Goal: Information Seeking & Learning: Learn about a topic

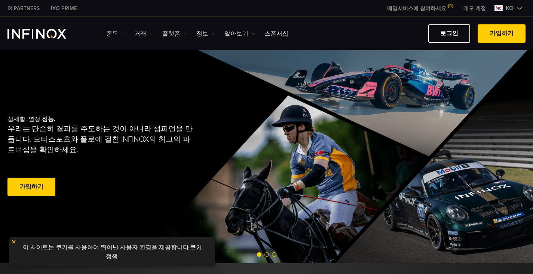
click at [119, 29] on link "종목" at bounding box center [115, 33] width 19 height 9
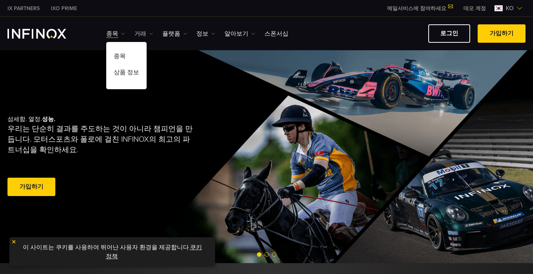
click at [140, 37] on link "거래" at bounding box center [143, 33] width 19 height 9
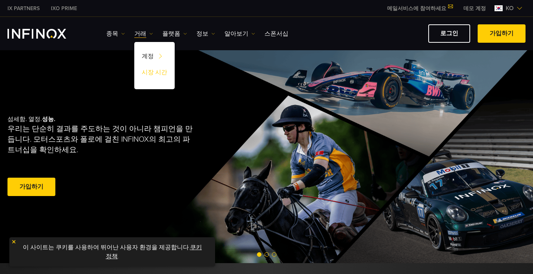
click at [155, 68] on link "시장 시간" at bounding box center [154, 73] width 40 height 16
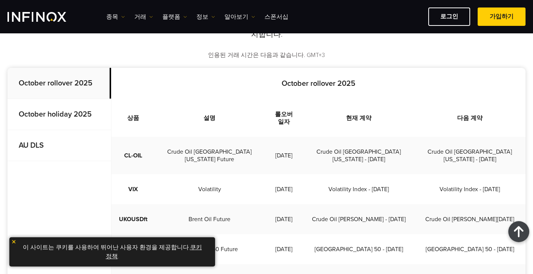
scroll to position [187, 0]
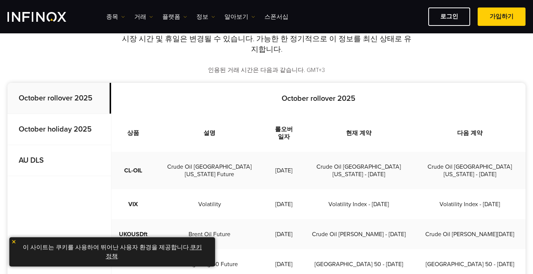
click at [89, 125] on strong "October holiday 2025" at bounding box center [55, 129] width 73 height 9
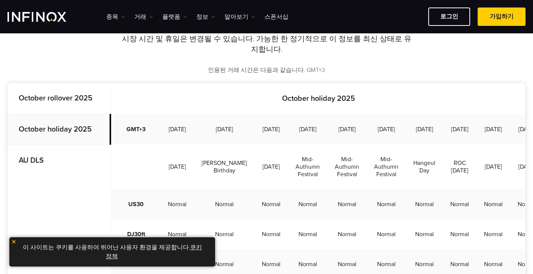
scroll to position [0, 0]
click at [43, 155] on p "AU DLS" at bounding box center [59, 160] width 104 height 31
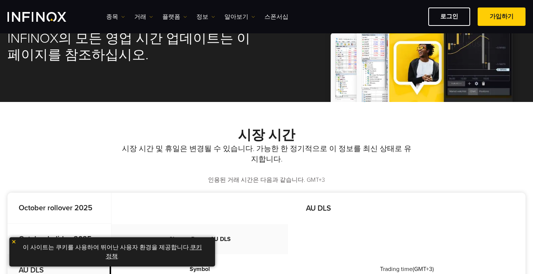
scroll to position [75, 0]
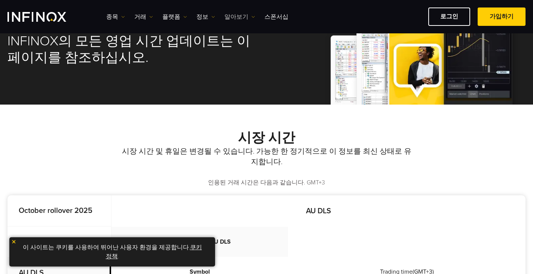
click at [237, 13] on link "알아보기" at bounding box center [239, 16] width 31 height 9
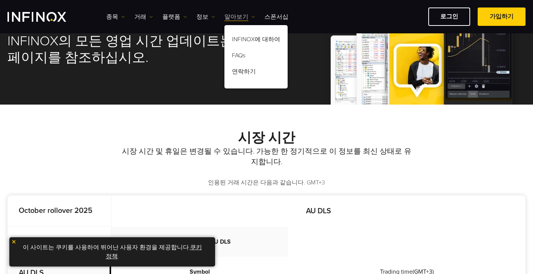
scroll to position [0, 0]
click at [204, 19] on link "정보" at bounding box center [205, 16] width 19 height 9
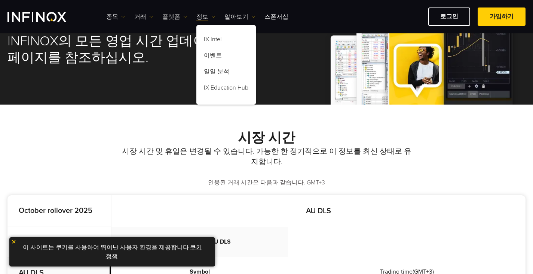
click at [170, 12] on link "플랫폼" at bounding box center [174, 16] width 25 height 9
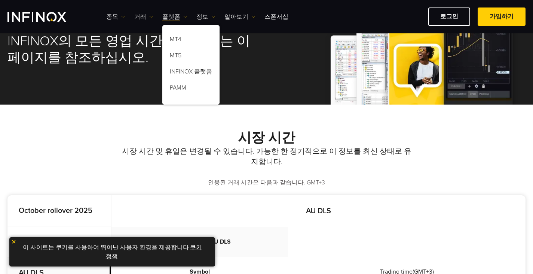
click at [138, 16] on link "거래" at bounding box center [143, 16] width 19 height 9
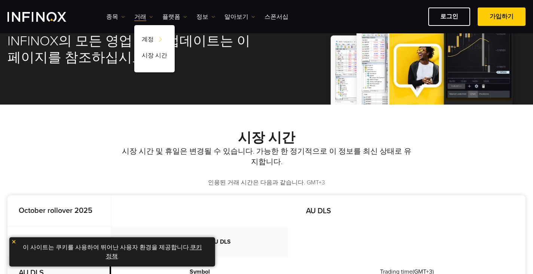
click at [147, 31] on div "계정 계정 자금 유치 기업 계정 공동 계정 데모 시장 시간" at bounding box center [154, 48] width 40 height 47
click at [116, 13] on link "종목" at bounding box center [115, 16] width 19 height 9
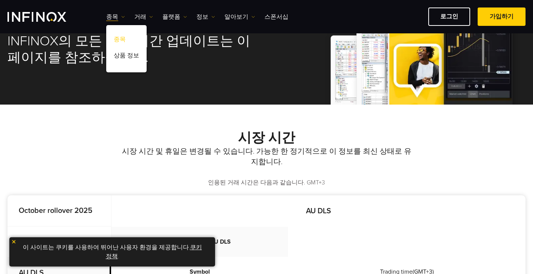
click at [120, 39] on link "종목" at bounding box center [126, 41] width 40 height 16
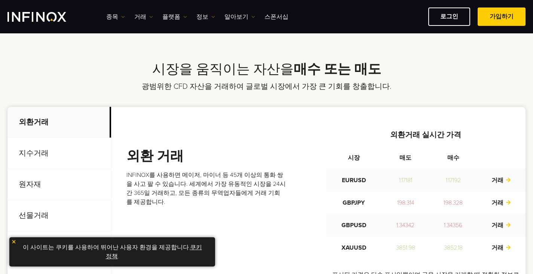
scroll to position [224, 0]
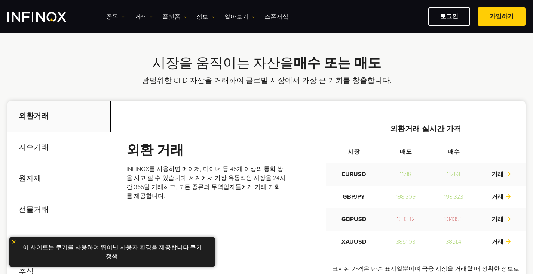
click at [60, 153] on p "지수거래" at bounding box center [59, 147] width 104 height 31
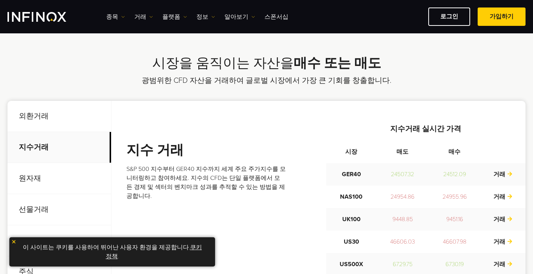
click at [52, 176] on p "원자재" at bounding box center [59, 178] width 104 height 31
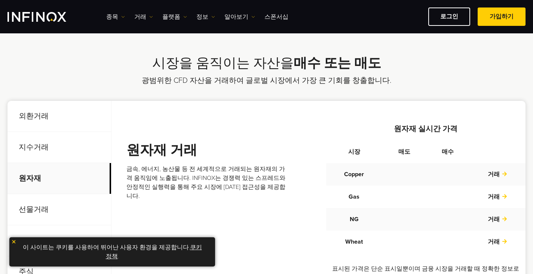
scroll to position [0, 0]
click at [44, 204] on p "선물거래" at bounding box center [59, 209] width 104 height 31
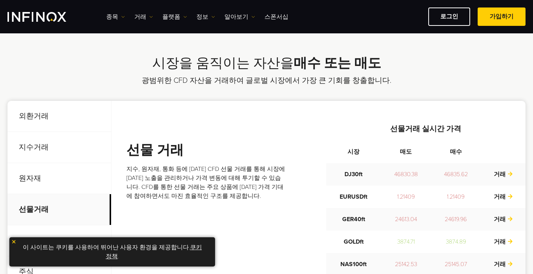
click at [84, 113] on p "외환거래" at bounding box center [59, 116] width 104 height 31
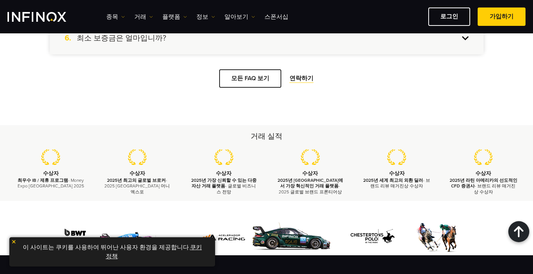
scroll to position [898, 0]
